Goal: Transaction & Acquisition: Book appointment/travel/reservation

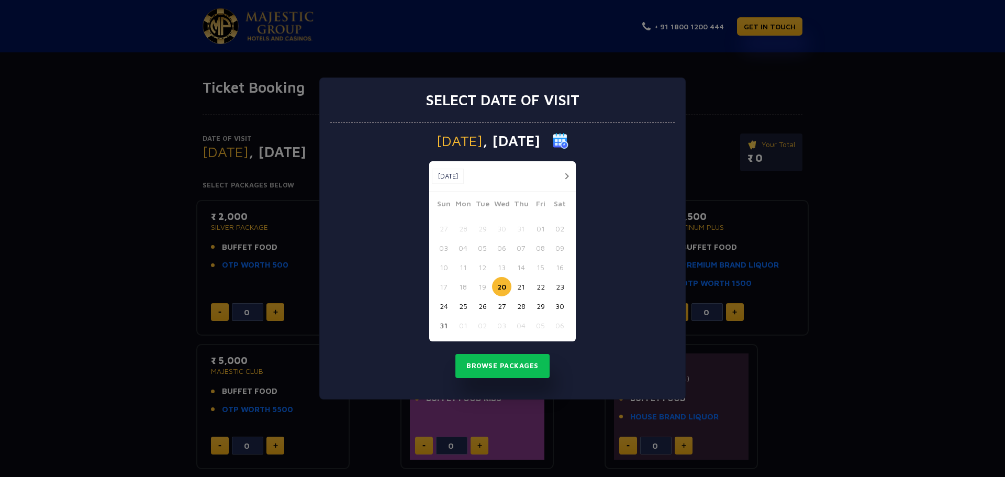
click at [518, 303] on button "28" at bounding box center [520, 305] width 19 height 19
click at [511, 363] on button "Browse Packages" at bounding box center [502, 366] width 94 height 24
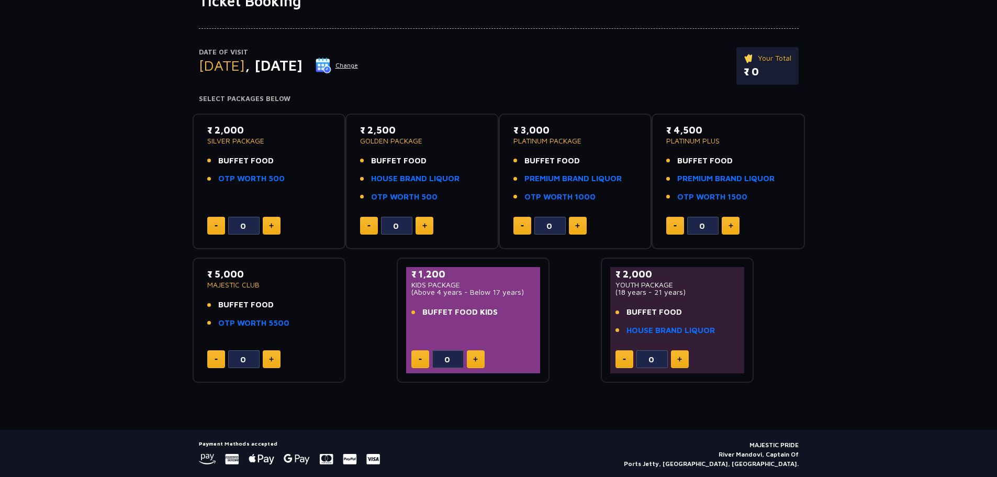
scroll to position [105, 0]
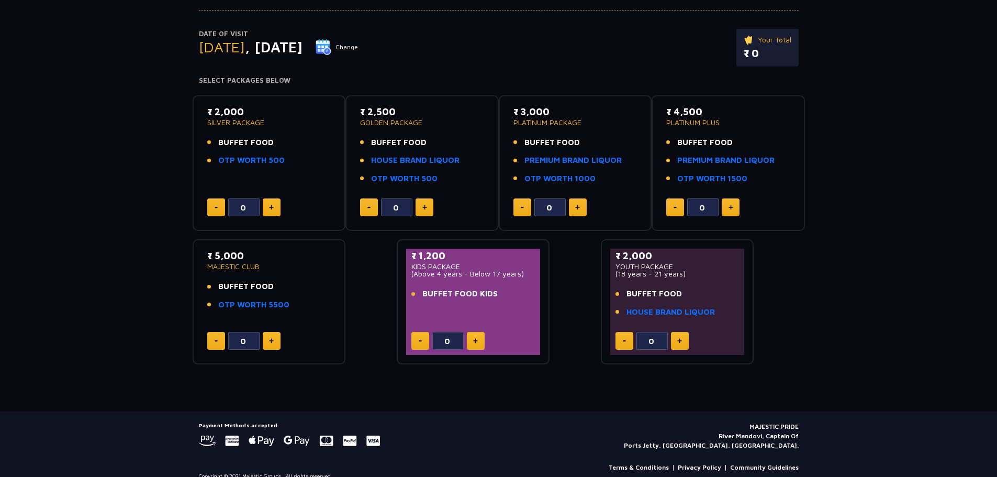
click at [271, 344] on button at bounding box center [272, 341] width 18 height 18
type input "1"
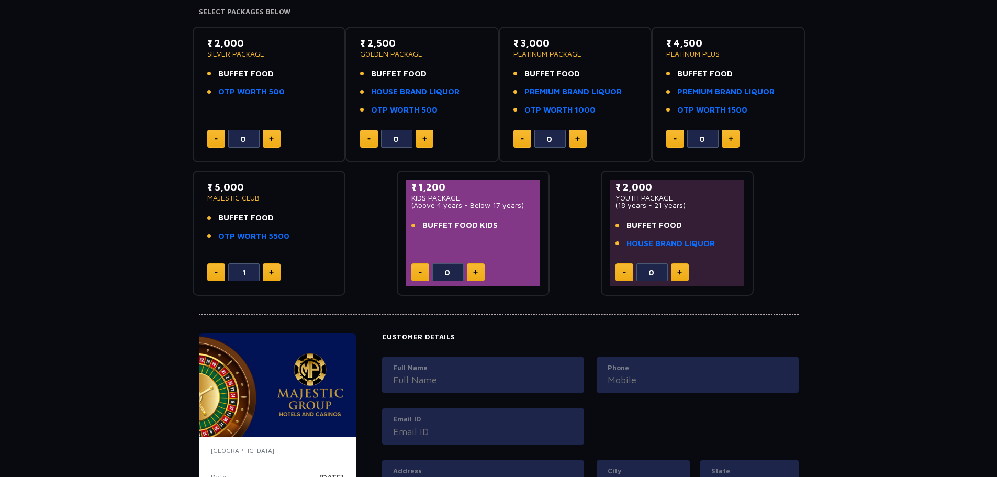
scroll to position [157, 0]
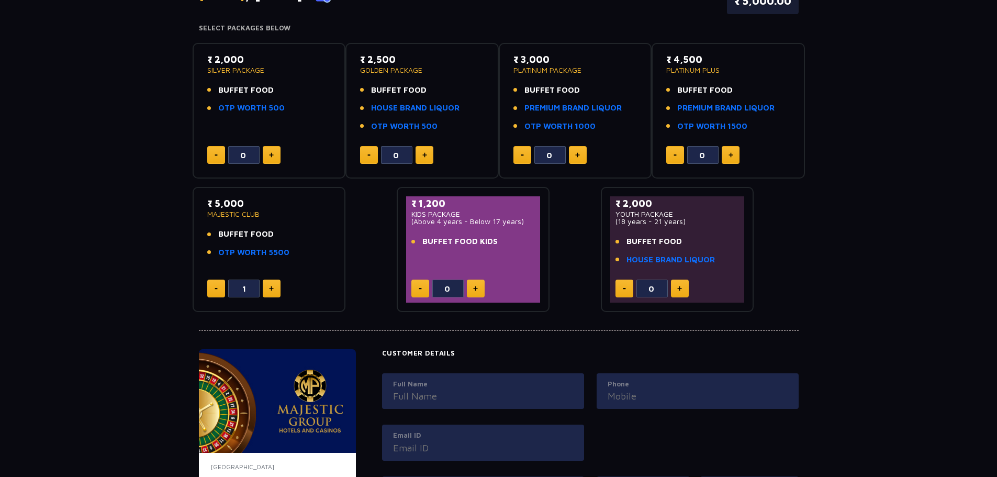
click at [380, 261] on div "₹ 2,000 SILVER PACKAGE BUFFET FOOD OTP WORTH 500 0 ₹ 2,500 GOLDEN PACKAGE BUFFE…" at bounding box center [499, 174] width 612 height 278
click at [153, 416] on div "Ticket Booking Date of Visit Thursday , 28 Aug 2025 Change Your Total ₹ 5,000.0…" at bounding box center [498, 285] width 997 height 729
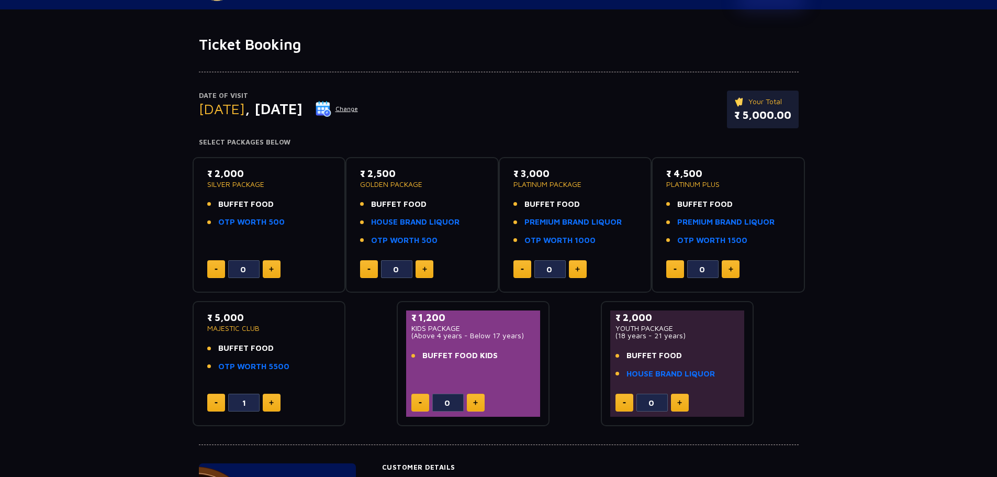
scroll to position [0, 0]
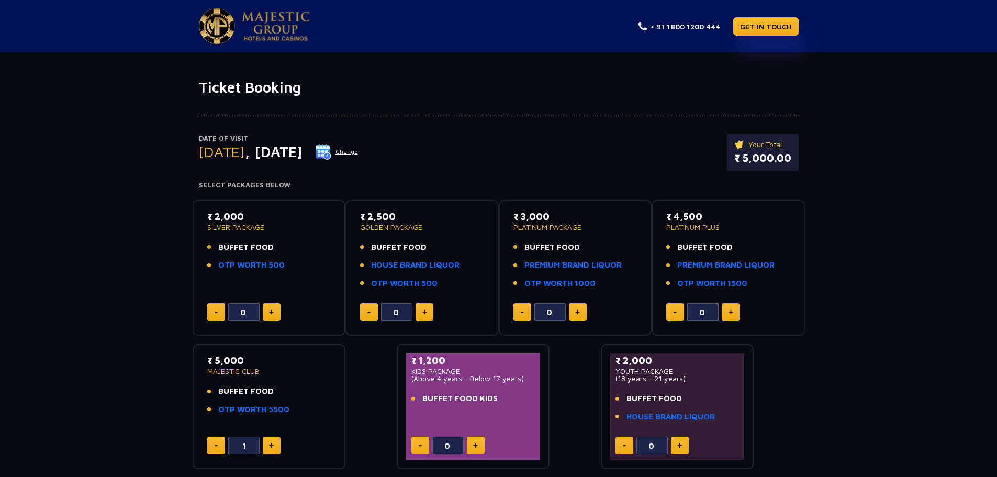
click at [823, 117] on div "Date of Visit Thursday , 28 Aug 2025 Change Your Total ₹ 5,000.00 Select Packag…" at bounding box center [498, 282] width 997 height 373
click at [358, 150] on button "Change" at bounding box center [336, 151] width 43 height 17
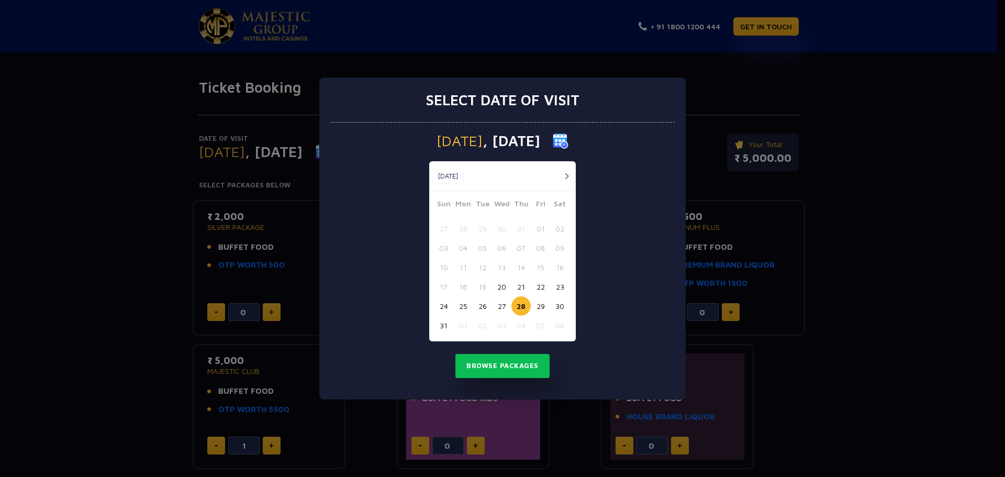
click at [536, 305] on button "29" at bounding box center [540, 305] width 19 height 19
click at [555, 304] on button "30" at bounding box center [559, 305] width 19 height 19
click at [526, 368] on button "Browse Packages" at bounding box center [502, 366] width 94 height 24
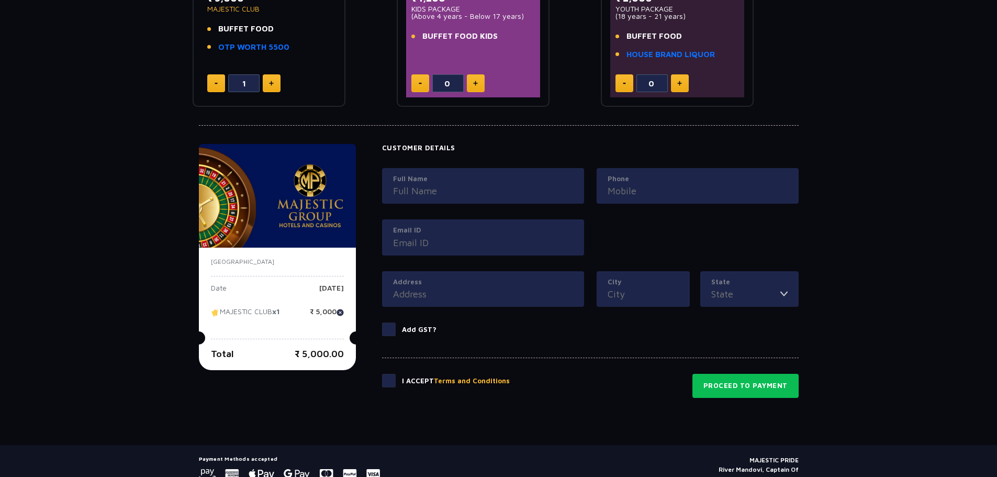
scroll to position [366, 0]
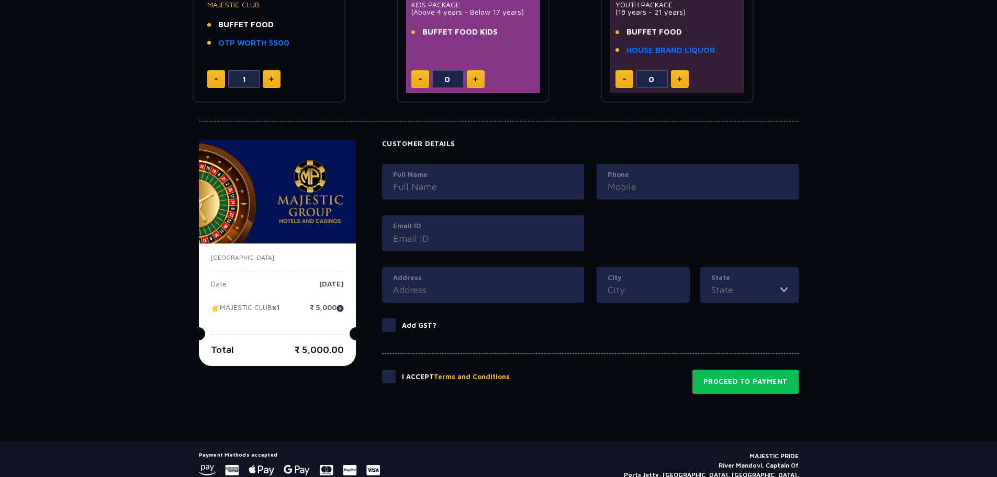
click at [386, 375] on span at bounding box center [389, 376] width 14 height 14
click at [0, 0] on input "checkbox" at bounding box center [0, 0] width 0 height 0
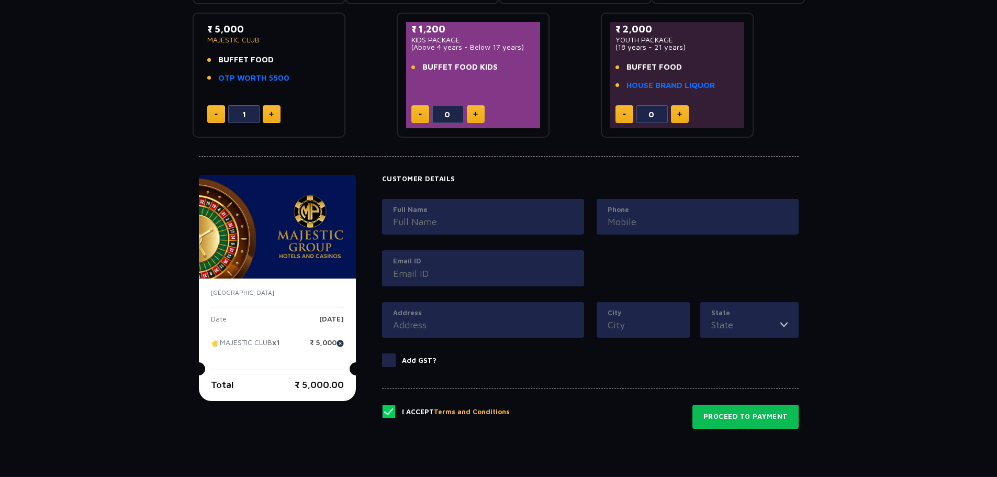
scroll to position [262, 0]
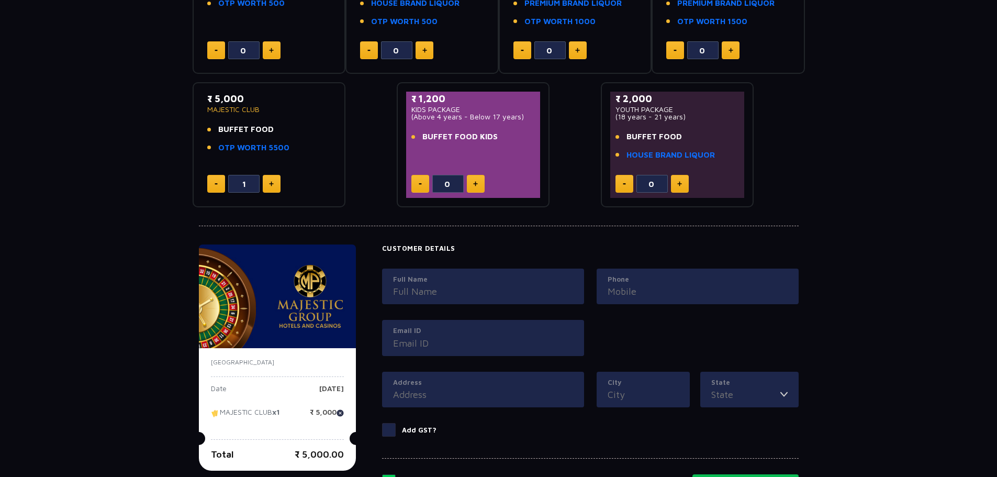
click at [275, 184] on button at bounding box center [272, 184] width 18 height 18
type input "2"
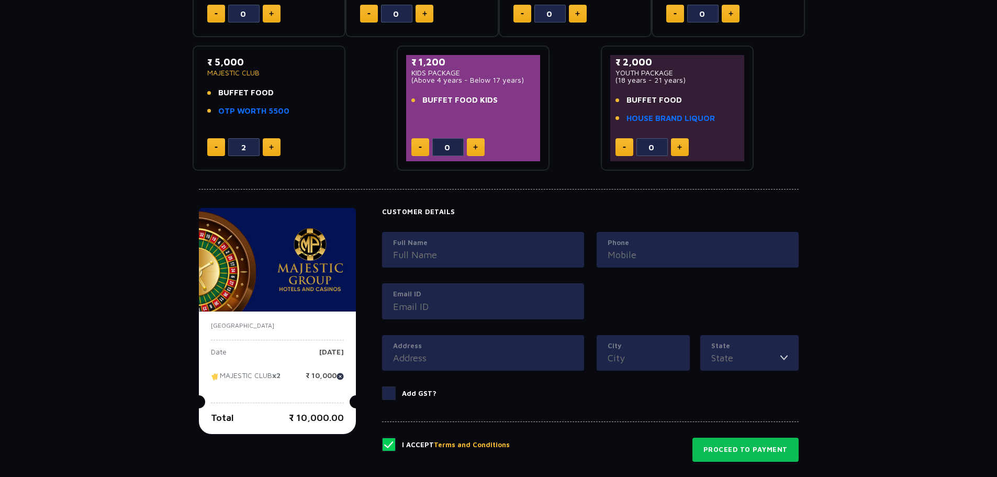
scroll to position [366, 0]
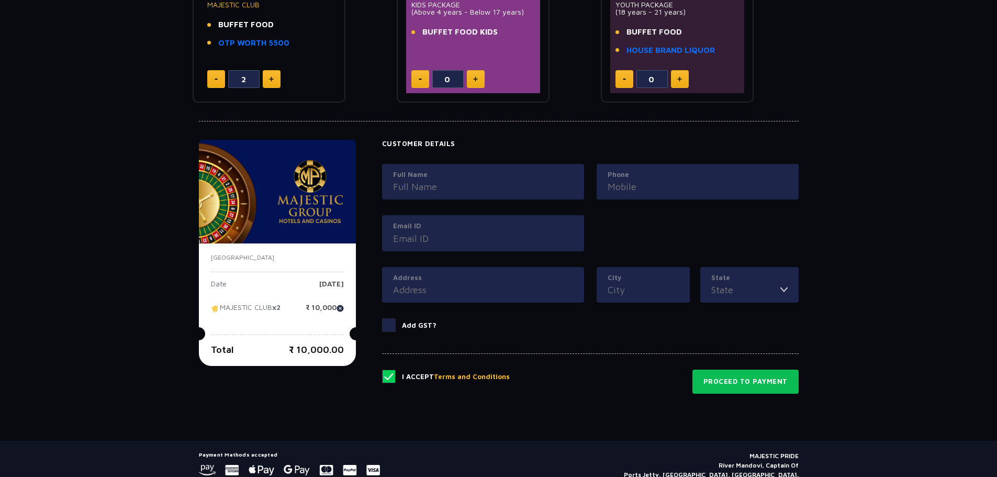
click at [468, 143] on h4 "Customer Details" at bounding box center [590, 144] width 417 height 8
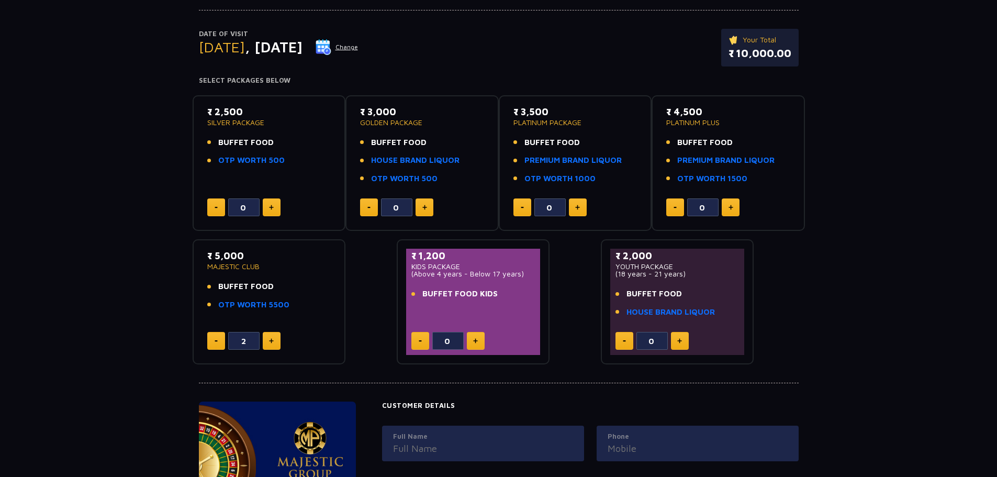
scroll to position [52, 0]
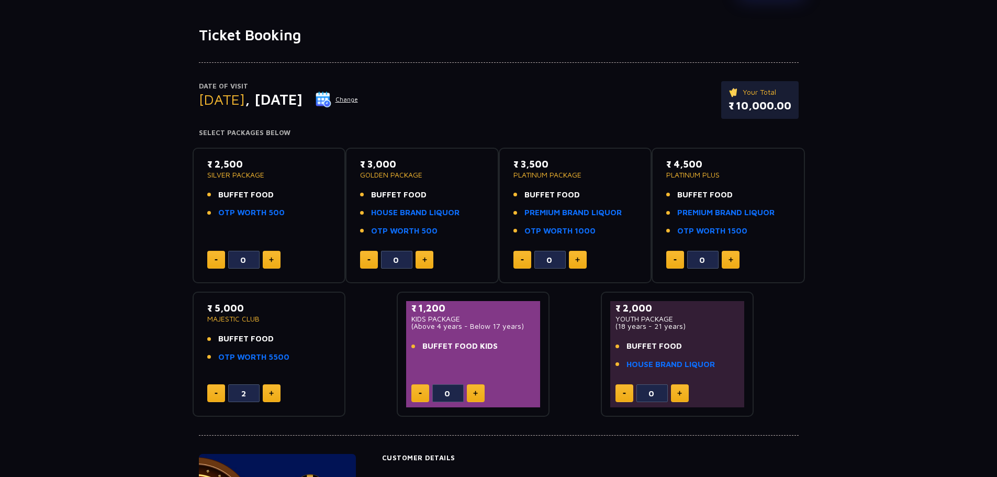
click at [354, 313] on div "₹ 2,500 SILVER PACKAGE BUFFET FOOD OTP WORTH 500 0 ₹ 3,000 GOLDEN PACKAGE BUFFE…" at bounding box center [499, 278] width 612 height 278
click at [371, 364] on div "₹ 2,500 SILVER PACKAGE BUFFET FOOD OTP WORTH 500 0 ₹ 3,000 GOLDEN PACKAGE BUFFE…" at bounding box center [499, 278] width 612 height 278
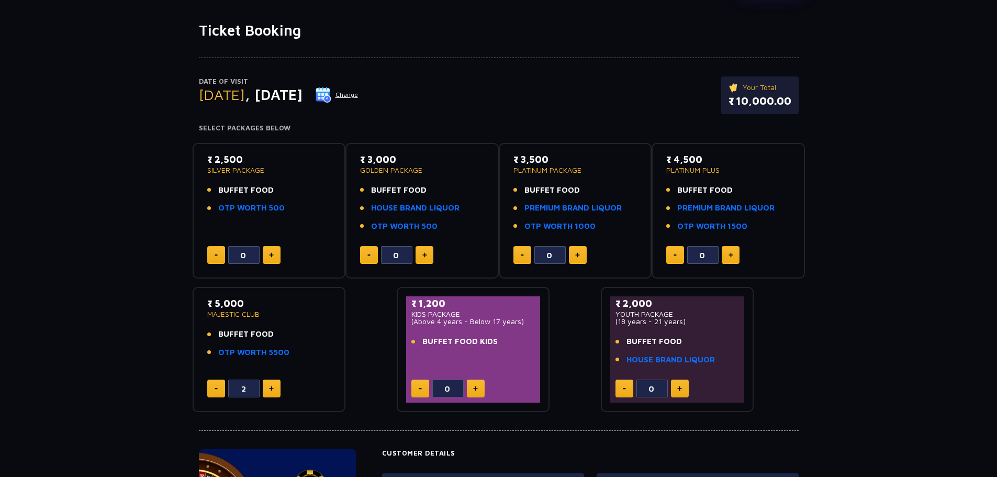
scroll to position [0, 0]
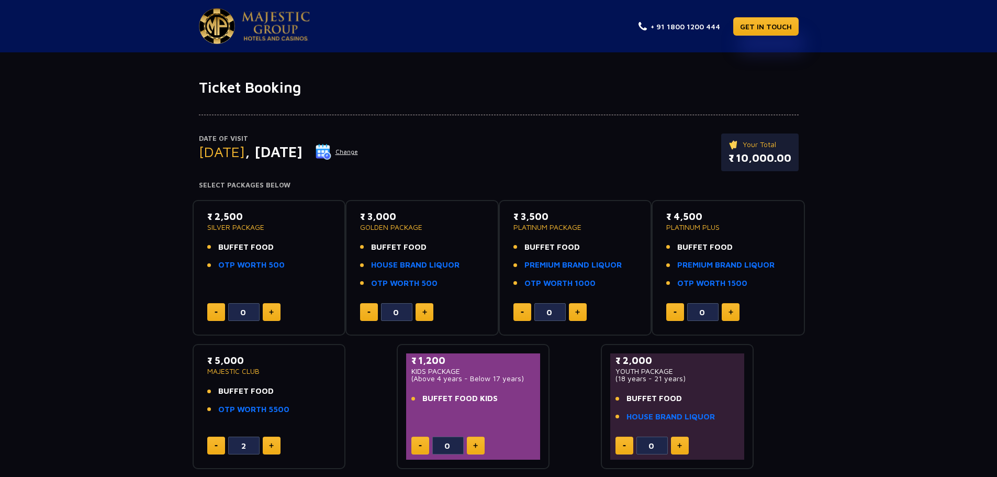
click at [607, 99] on div at bounding box center [499, 105] width 600 height 19
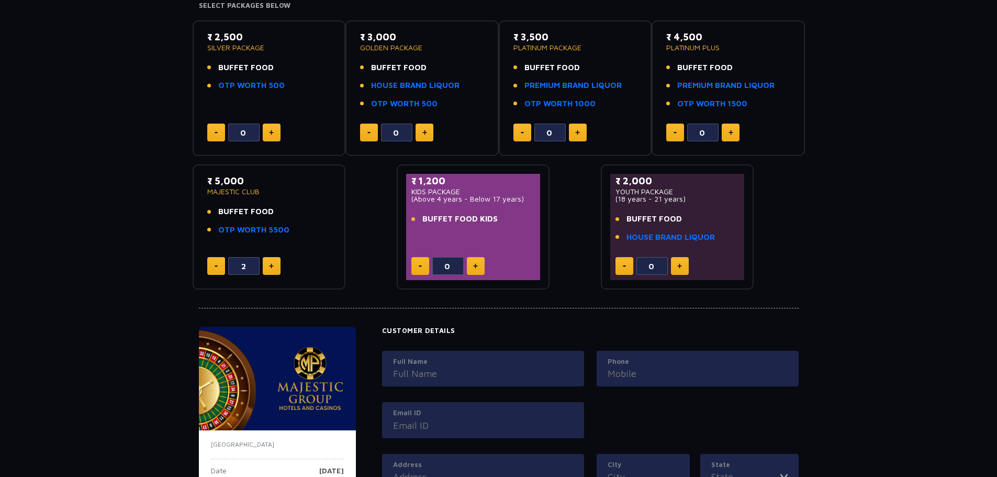
scroll to position [209, 0]
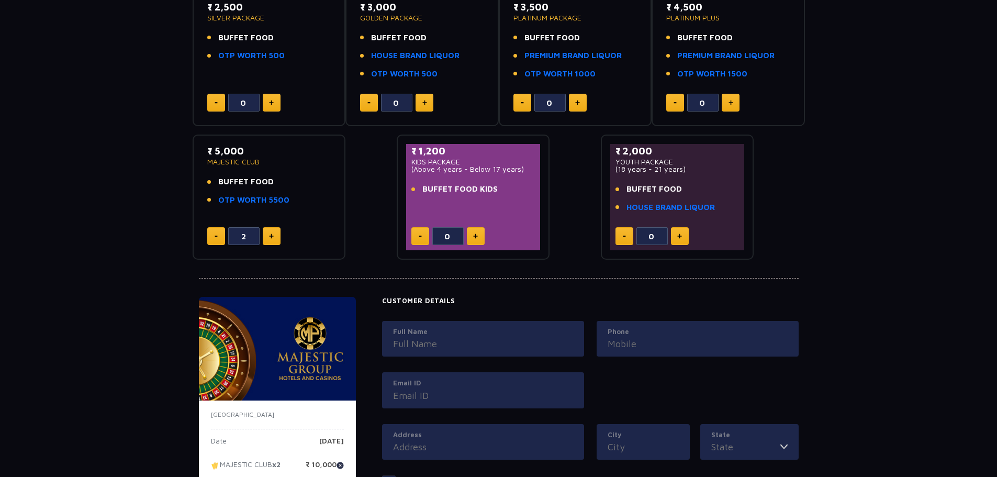
click at [849, 275] on div "Ticket Booking Date of Visit Saturday , 30 Aug 2025 Change Your Total ₹ 10,000.…" at bounding box center [498, 233] width 997 height 729
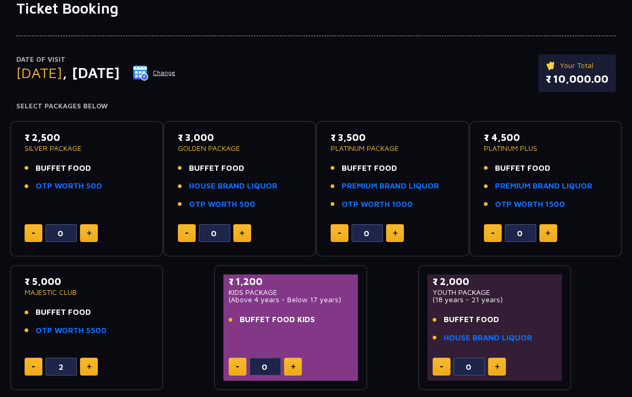
scroll to position [105, 0]
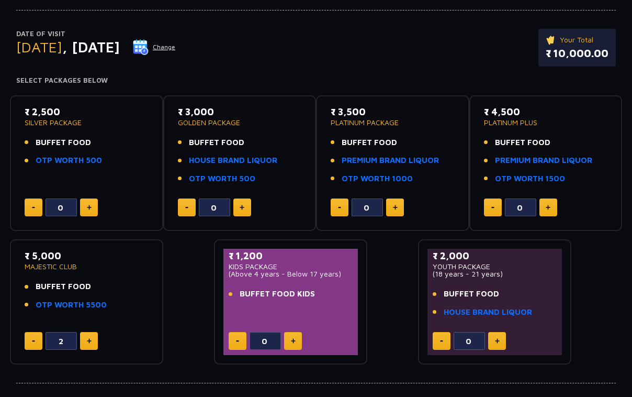
click at [419, 76] on div "Date of Visit Saturday , 30 Aug 2025 Change Your Total ₹ 10,000.00" at bounding box center [316, 53] width 600 height 48
click at [416, 60] on div "Date of Visit Saturday , 30 Aug 2025 Change Your Total ₹ 10,000.00" at bounding box center [316, 53] width 600 height 48
click at [284, 60] on div "Date of Visit Saturday , 30 Aug 2025 Change Your Total ₹ 10,000.00" at bounding box center [316, 53] width 600 height 48
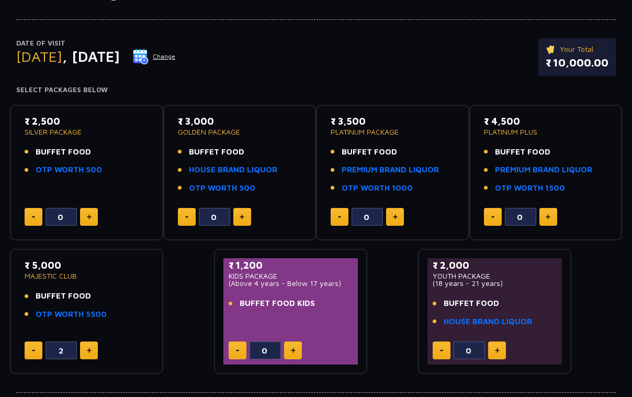
scroll to position [0, 0]
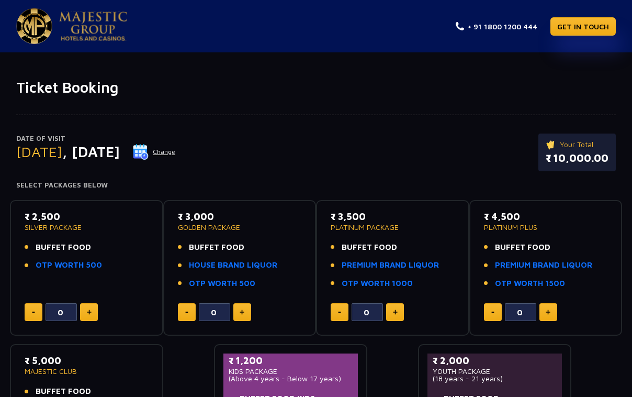
click at [87, 25] on img at bounding box center [93, 26] width 68 height 29
